Goal: Task Accomplishment & Management: Use online tool/utility

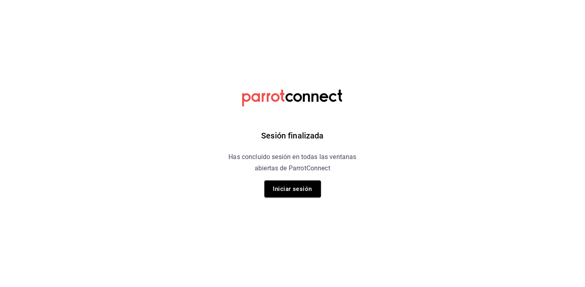
click at [275, 198] on div "Sesión finalizada Has concluido sesión en todas las ventanas abiertas de Parrot…" at bounding box center [292, 143] width 204 height 287
click at [274, 190] on button "Iniciar sesión" at bounding box center [292, 189] width 57 height 17
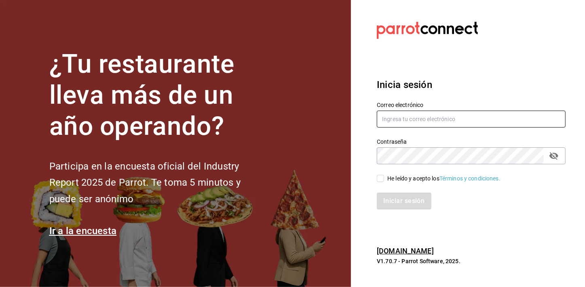
type input "[EMAIL_ADDRESS][DOMAIN_NAME]"
click at [379, 179] on input "He leído y acepto los Términos y condiciones." at bounding box center [380, 178] width 7 height 7
checkbox input "true"
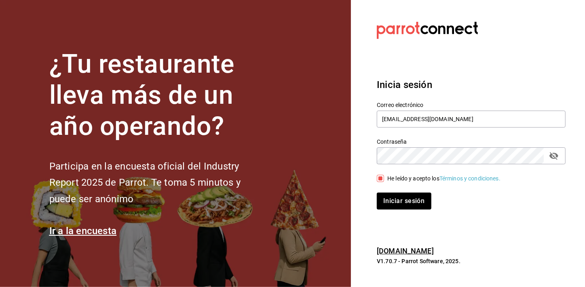
click at [387, 213] on div "Inicia sesión Correo electrónico [EMAIL_ADDRESS][DOMAIN_NAME] Contraseña Contra…" at bounding box center [471, 144] width 189 height 152
click at [387, 209] on button "Iniciar sesión" at bounding box center [404, 201] width 55 height 17
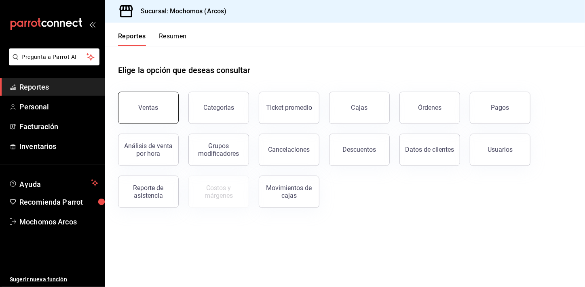
click at [140, 103] on button "Ventas" at bounding box center [148, 108] width 61 height 32
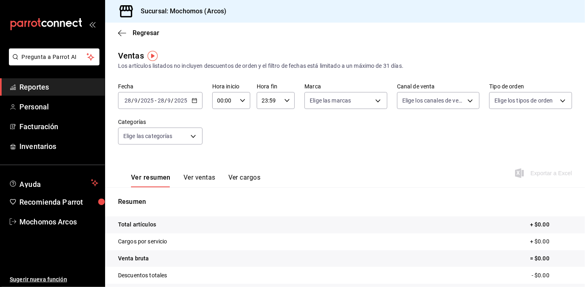
click at [70, 87] on span "Reportes" at bounding box center [58, 87] width 79 height 11
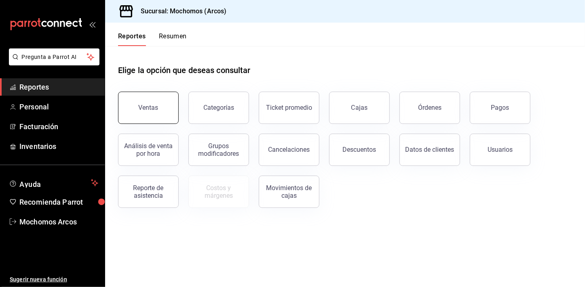
click at [157, 110] on div "Ventas" at bounding box center [149, 108] width 20 height 8
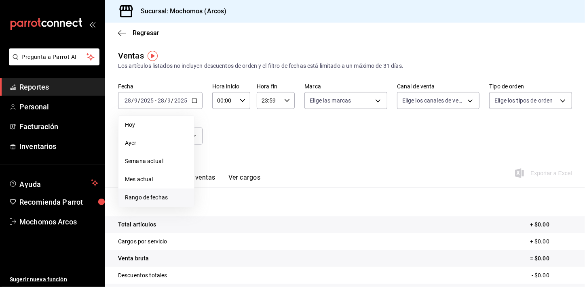
click at [148, 200] on span "Rango de fechas" at bounding box center [156, 198] width 63 height 8
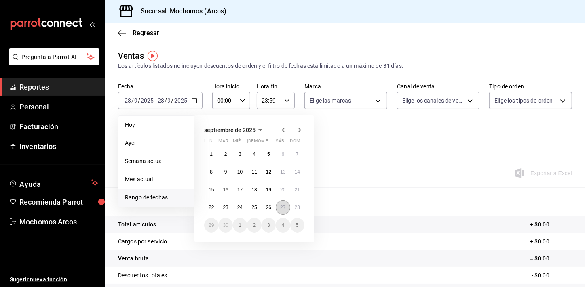
click at [279, 207] on button "27" at bounding box center [283, 207] width 14 height 15
click at [295, 208] on abbr "28" at bounding box center [297, 208] width 5 height 6
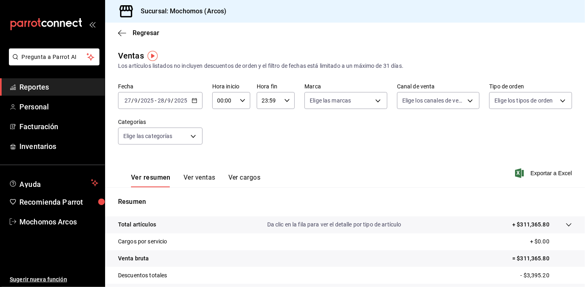
click at [243, 101] on icon "button" at bounding box center [243, 101] width 6 height 6
click at [223, 124] on span "00" at bounding box center [221, 121] width 6 height 6
click at [223, 124] on button "05" at bounding box center [221, 130] width 16 height 16
type input "05:00"
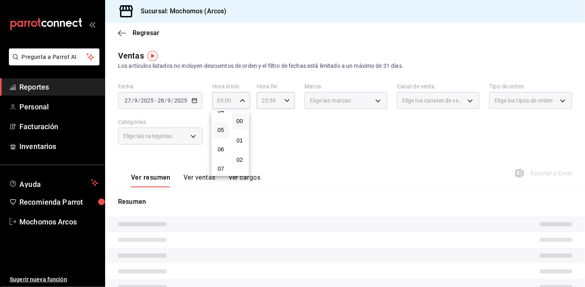
click at [282, 97] on div at bounding box center [292, 143] width 585 height 287
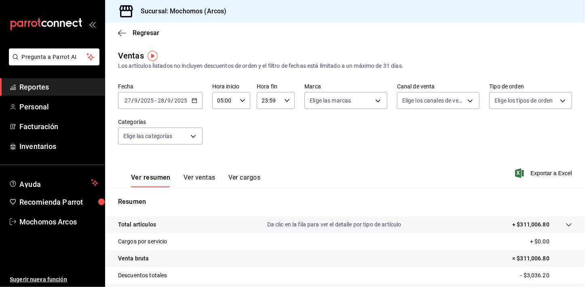
click at [285, 100] on \(Stroke\) "button" at bounding box center [287, 100] width 5 height 3
click at [266, 120] on button "21" at bounding box center [265, 128] width 16 height 16
click at [266, 120] on span "04" at bounding box center [265, 118] width 6 height 6
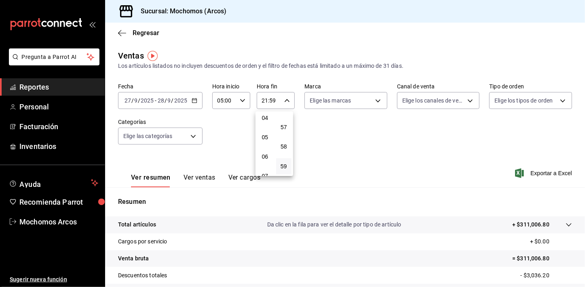
type input "04:59"
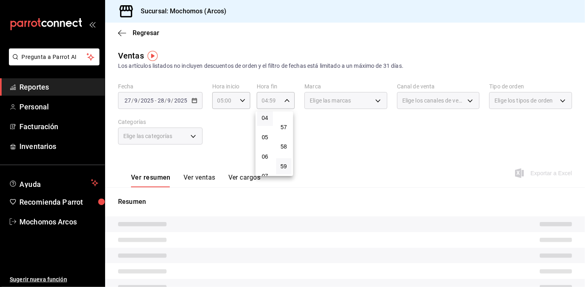
click at [429, 139] on div at bounding box center [292, 143] width 585 height 287
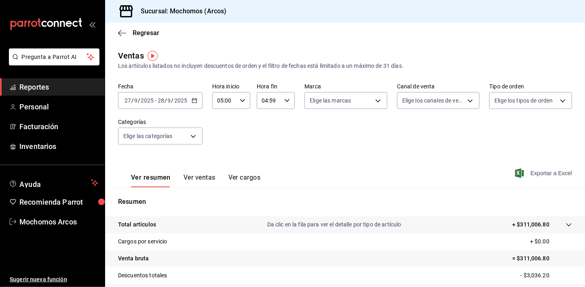
click at [535, 177] on span "Exportar a Excel" at bounding box center [543, 174] width 55 height 10
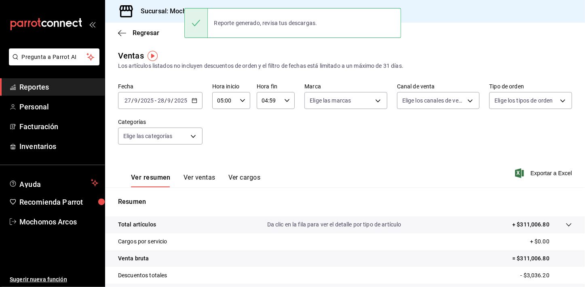
click at [57, 87] on span "Reportes" at bounding box center [58, 87] width 79 height 11
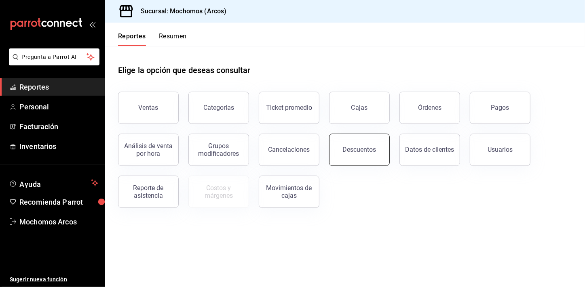
click at [364, 145] on button "Descuentos" at bounding box center [359, 150] width 61 height 32
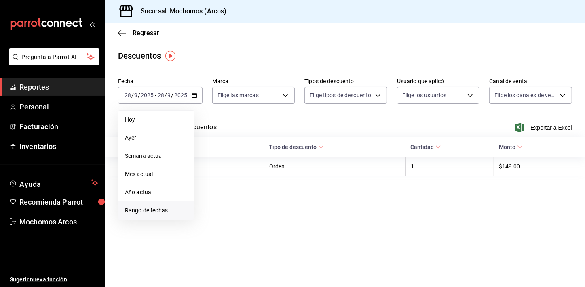
click at [144, 215] on li "Rango de fechas" at bounding box center [156, 211] width 76 height 18
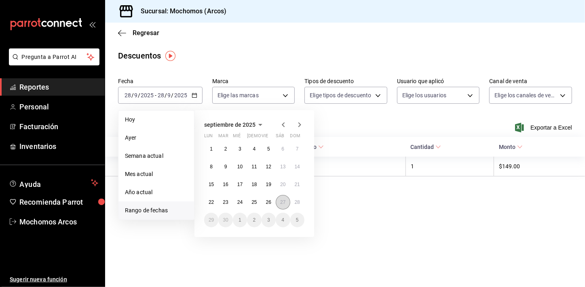
click at [282, 203] on abbr "27" at bounding box center [282, 203] width 5 height 6
click at [295, 202] on abbr "28" at bounding box center [297, 203] width 5 height 6
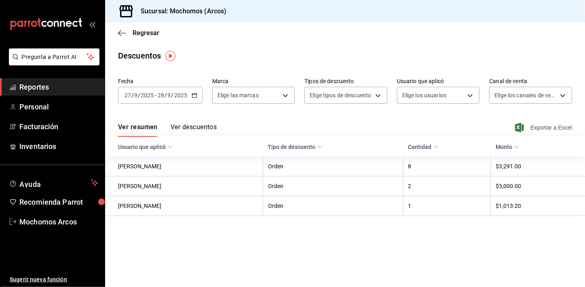
click at [548, 124] on span "Exportar a Excel" at bounding box center [543, 128] width 55 height 10
click at [79, 91] on span "Reportes" at bounding box center [58, 87] width 79 height 11
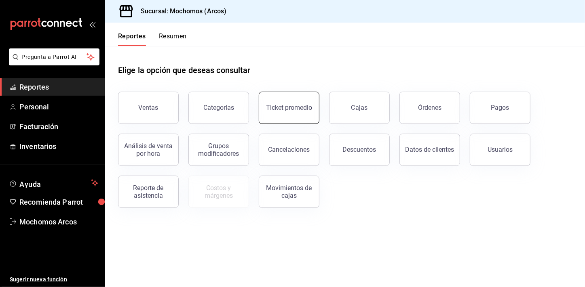
click at [295, 120] on button "Ticket promedio" at bounding box center [289, 108] width 61 height 32
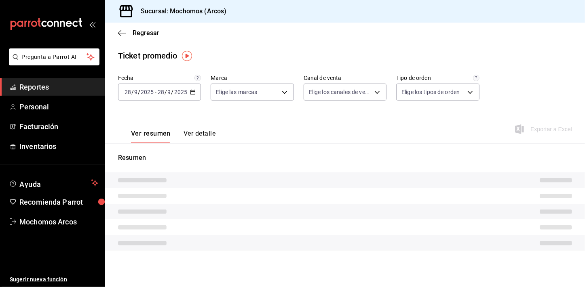
type input "dd36a3dd-8c35-4563-bc3a-0ae6137ce787"
type input "PARROT,UBER_EATS,RAPPI,DIDI_FOOD,ONLINE"
type input "c6b8ee8d-4955-4723-bae1-372b147e207b,27be71f3-ce18-4cfa-bd3b-e966efc6a73f,EXTER…"
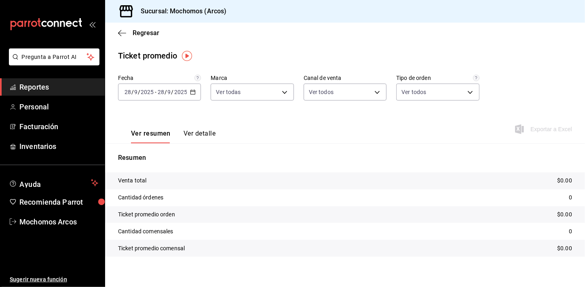
click at [193, 93] on icon "button" at bounding box center [193, 92] width 6 height 6
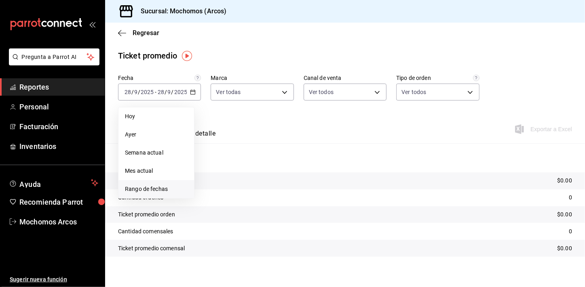
click at [150, 190] on span "Rango de fechas" at bounding box center [156, 189] width 63 height 8
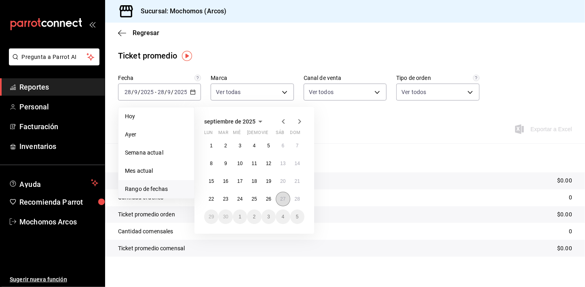
click at [278, 201] on button "27" at bounding box center [283, 199] width 14 height 15
click at [293, 202] on button "28" at bounding box center [297, 199] width 14 height 15
